Goal: Find specific page/section: Find specific page/section

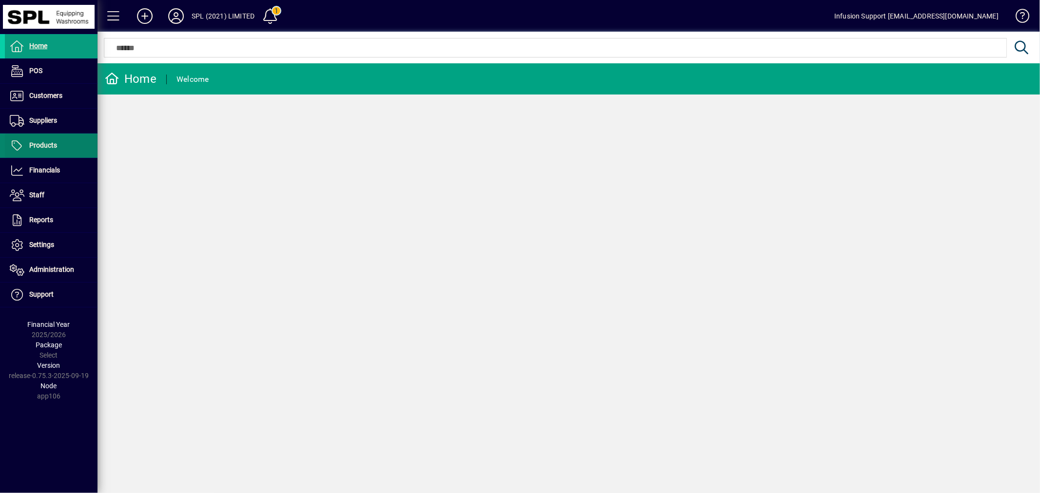
click at [37, 147] on span "Products" at bounding box center [43, 145] width 28 height 8
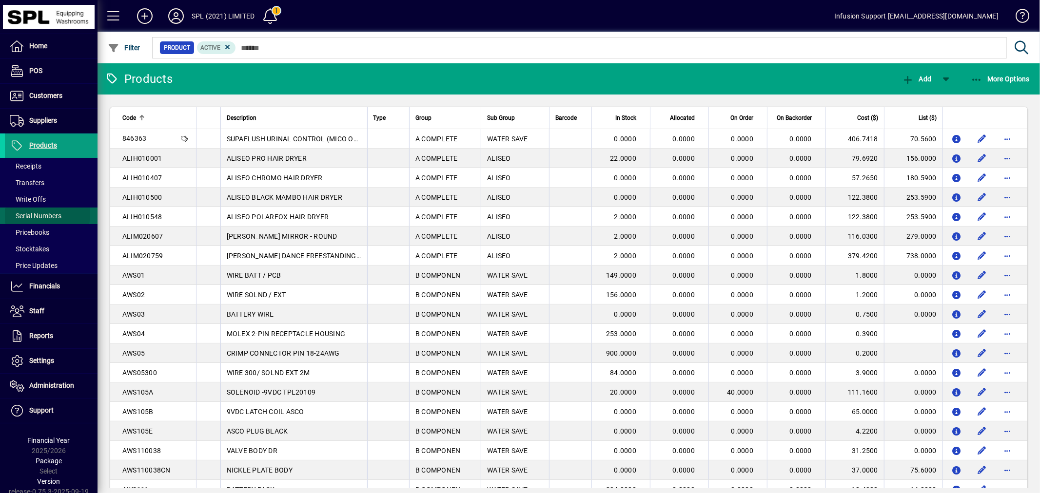
click at [40, 214] on span "Serial Numbers" at bounding box center [36, 216] width 52 height 8
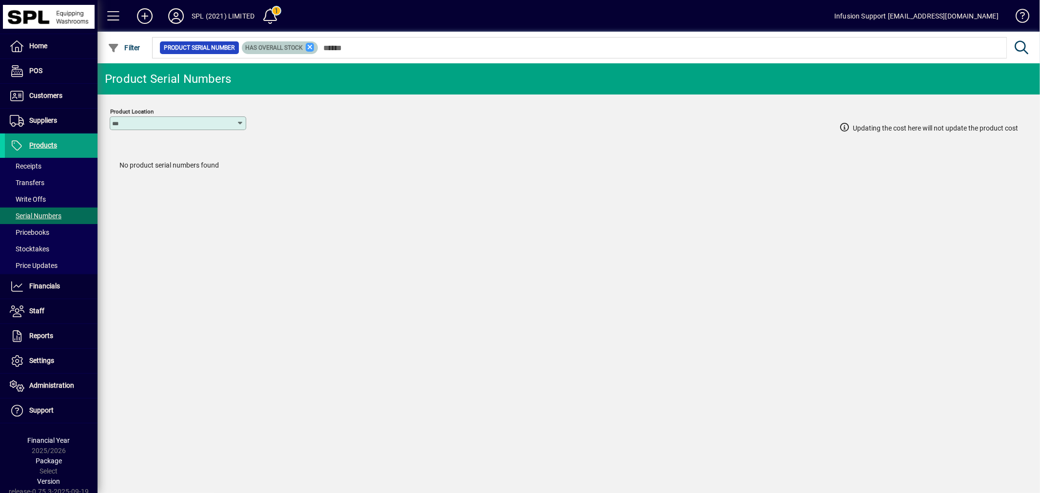
click at [308, 46] on icon at bounding box center [310, 47] width 9 height 9
